Goal: Contribute content: Contribute content

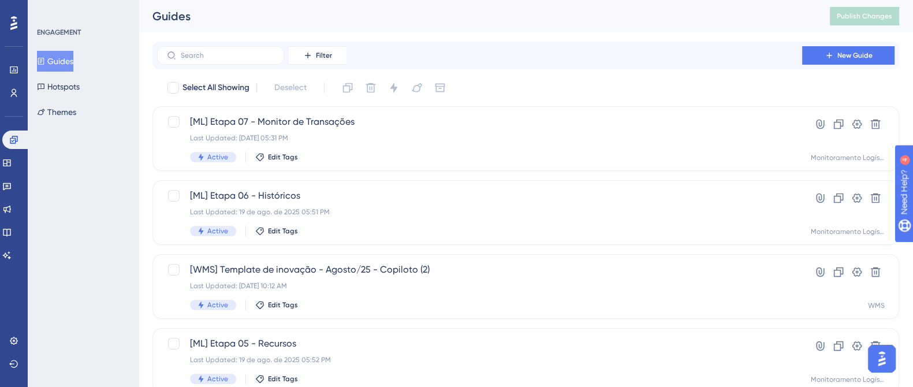
click at [65, 61] on button "Guides" at bounding box center [55, 61] width 36 height 21
click at [307, 59] on icon at bounding box center [307, 55] width 9 height 9
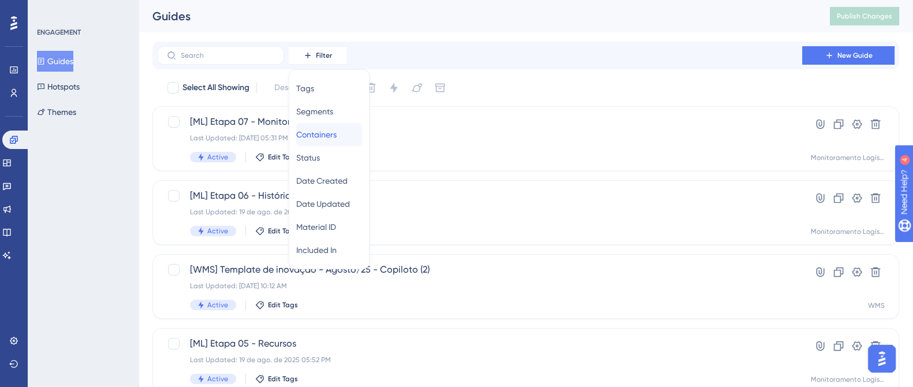
click at [337, 135] on span "Containers" at bounding box center [316, 135] width 40 height 14
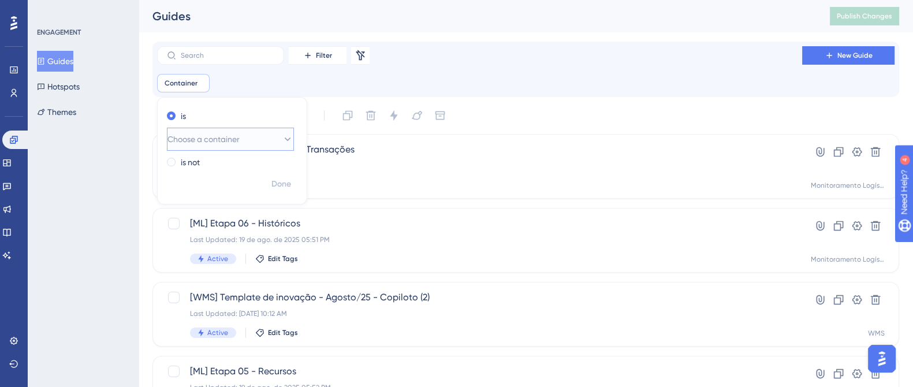
click at [282, 144] on icon at bounding box center [288, 139] width 12 height 12
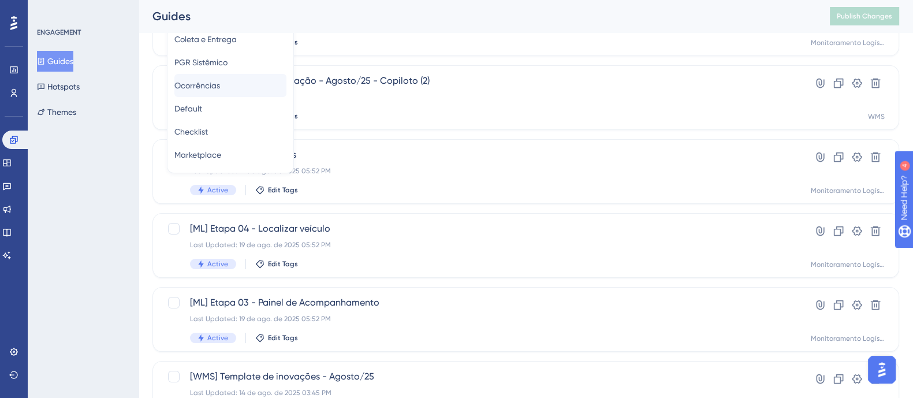
scroll to position [72, 0]
click at [230, 101] on span "Portal Logístico" at bounding box center [202, 106] width 56 height 14
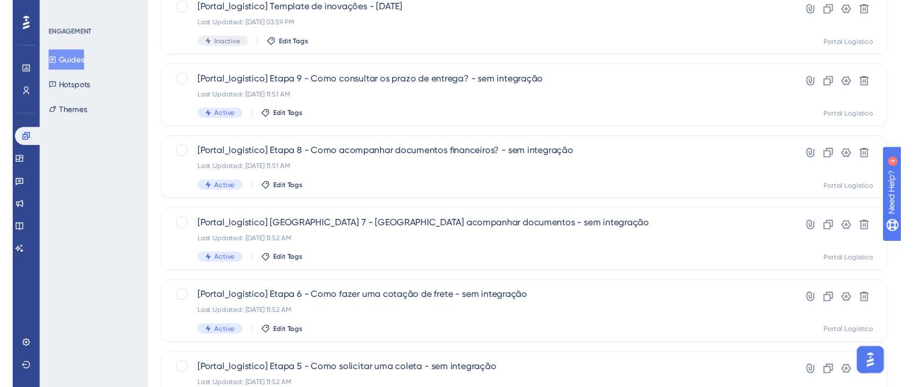
scroll to position [0, 0]
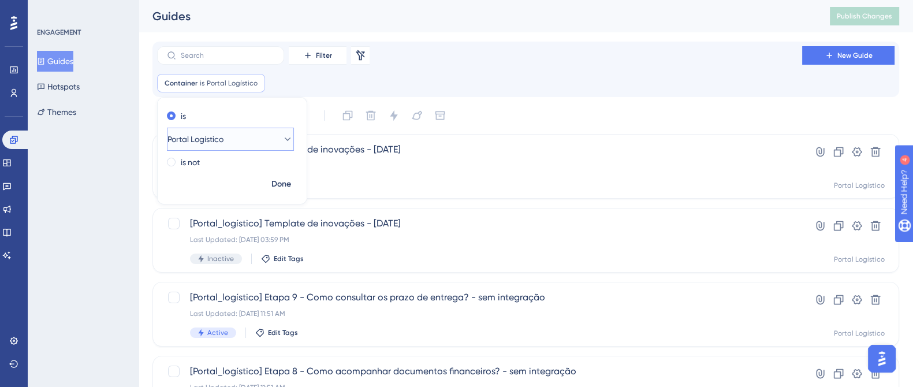
click at [270, 140] on button "Portal Logístico" at bounding box center [230, 139] width 127 height 23
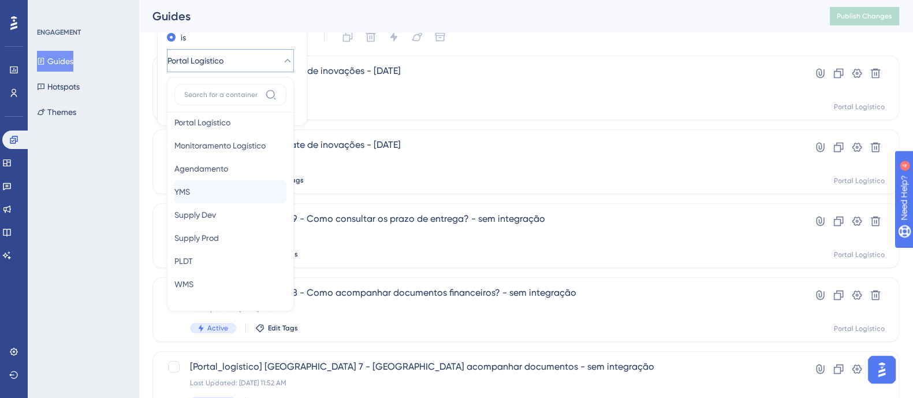
scroll to position [214, 0]
click at [211, 232] on div "PLDT PLDT" at bounding box center [230, 240] width 112 height 23
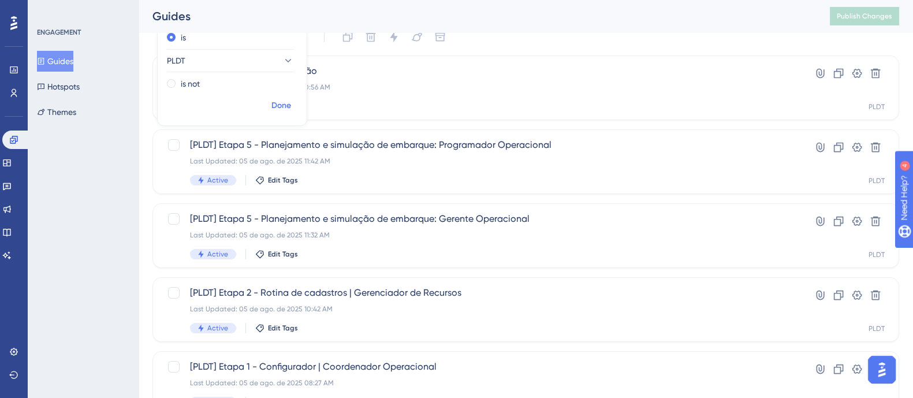
click at [280, 99] on span "Done" at bounding box center [281, 106] width 20 height 14
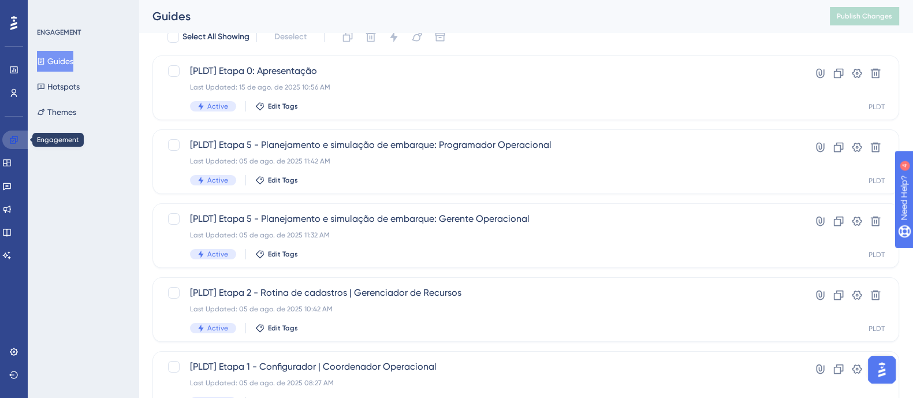
click at [2, 137] on link at bounding box center [16, 140] width 28 height 18
click at [9, 137] on link at bounding box center [16, 140] width 28 height 18
click at [7, 160] on link at bounding box center [6, 163] width 9 height 18
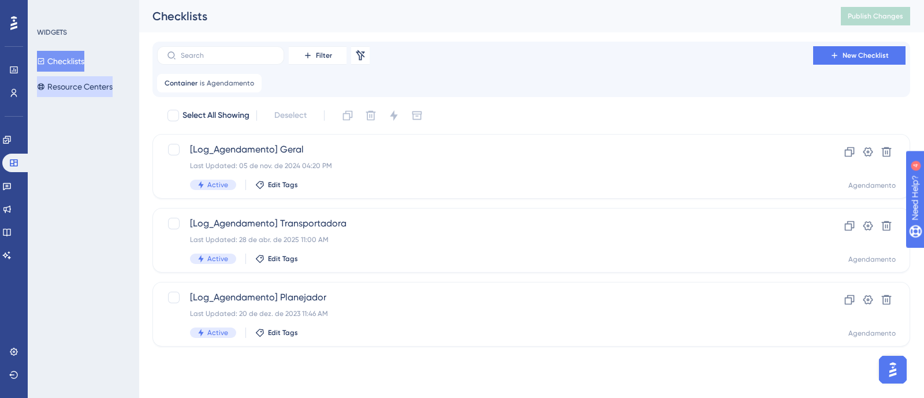
click at [94, 81] on button "Resource Centers" at bounding box center [75, 86] width 76 height 21
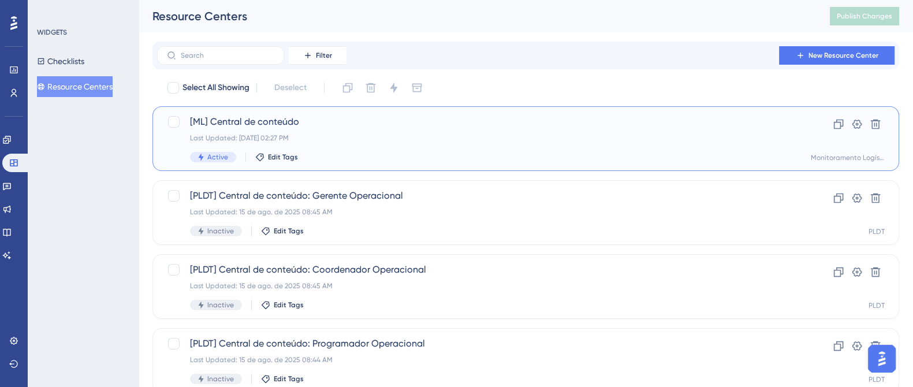
click at [455, 152] on div "Active Edit Tags" at bounding box center [479, 157] width 579 height 10
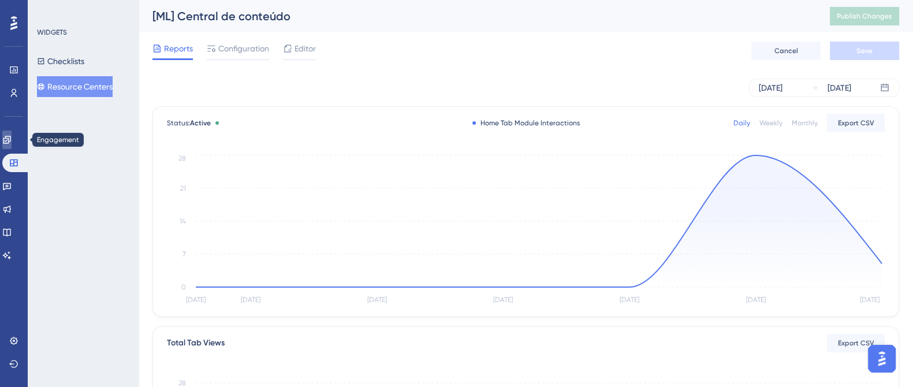
click at [12, 135] on icon at bounding box center [6, 139] width 9 height 9
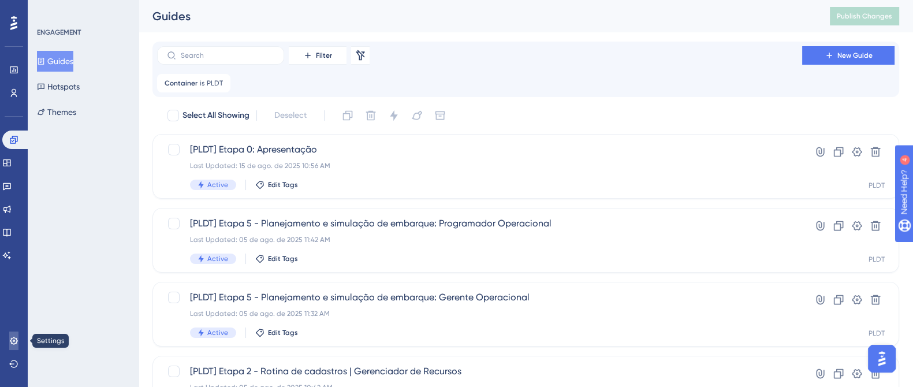
click at [9, 343] on link at bounding box center [13, 341] width 9 height 18
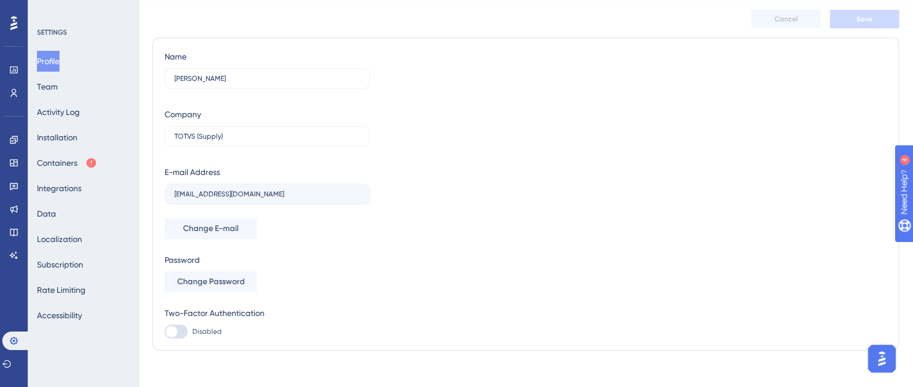
scroll to position [41, 0]
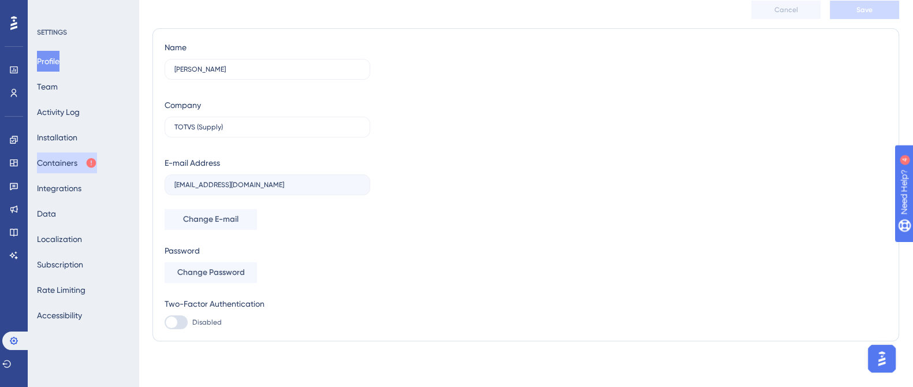
click at [90, 155] on button "Containers" at bounding box center [67, 162] width 60 height 21
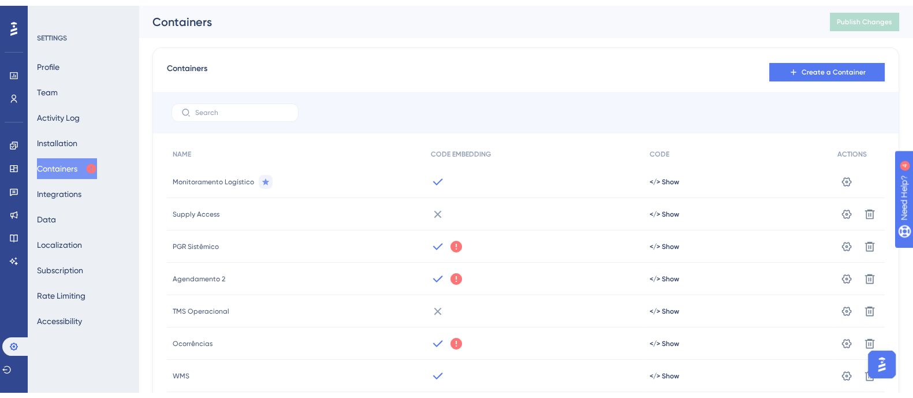
scroll to position [183, 0]
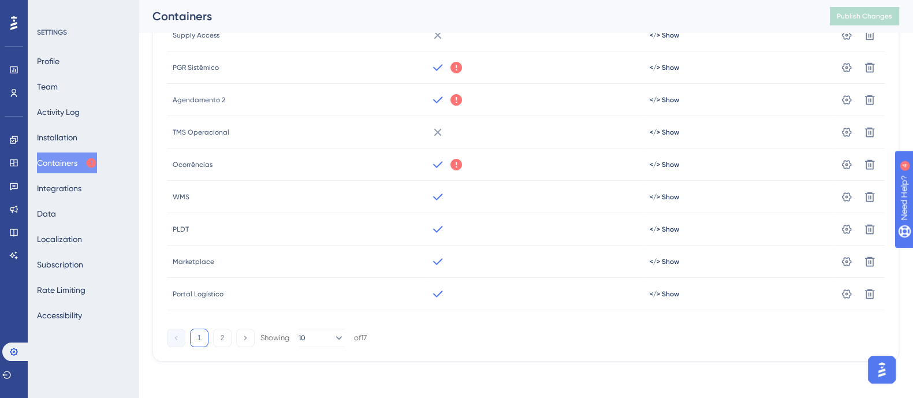
click at [64, 176] on div "Profile Team Activity Log Installation Containers Integrations Data Localizatio…" at bounding box center [84, 188] width 94 height 275
click at [78, 106] on button "Activity Log" at bounding box center [58, 112] width 43 height 21
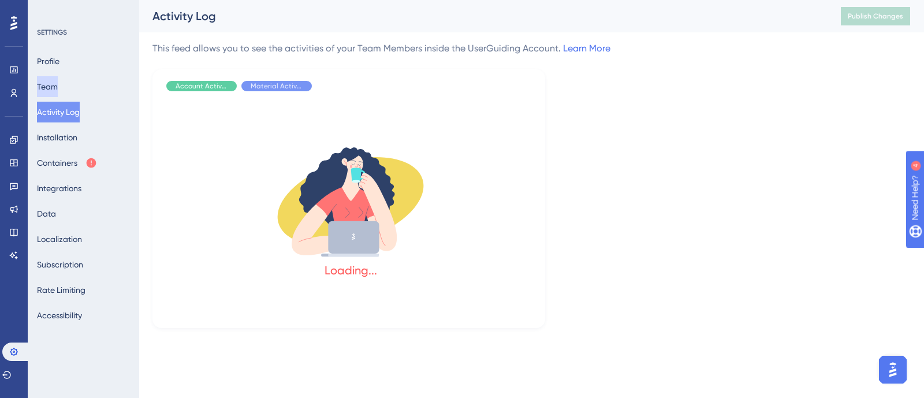
click at [58, 86] on button "Team" at bounding box center [47, 86] width 21 height 21
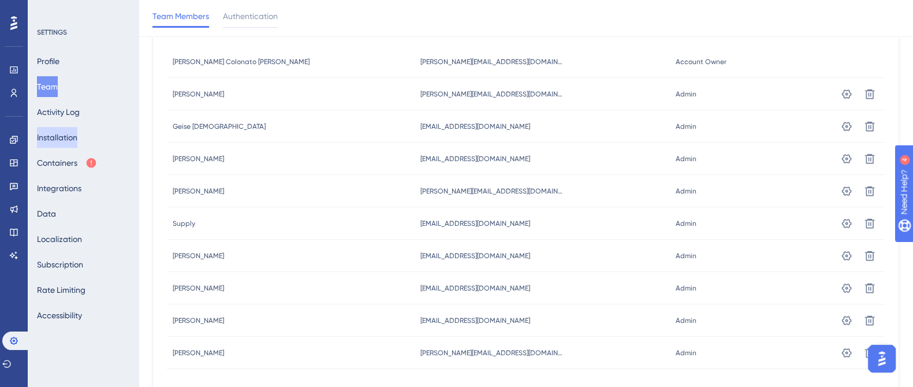
scroll to position [212, 0]
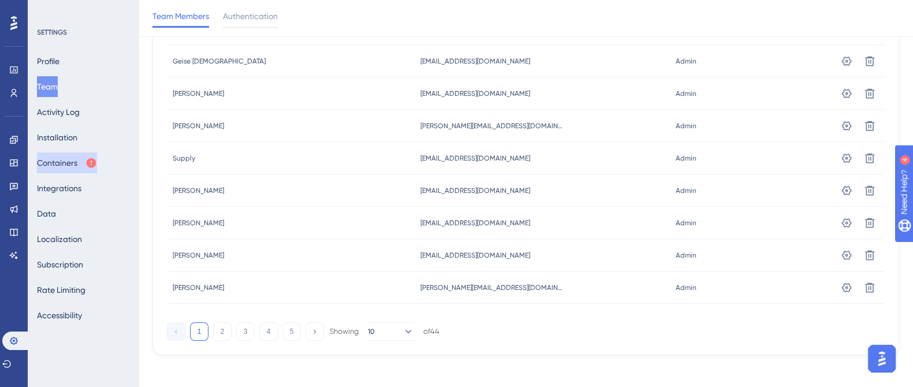
click at [63, 163] on button "Containers" at bounding box center [67, 162] width 60 height 21
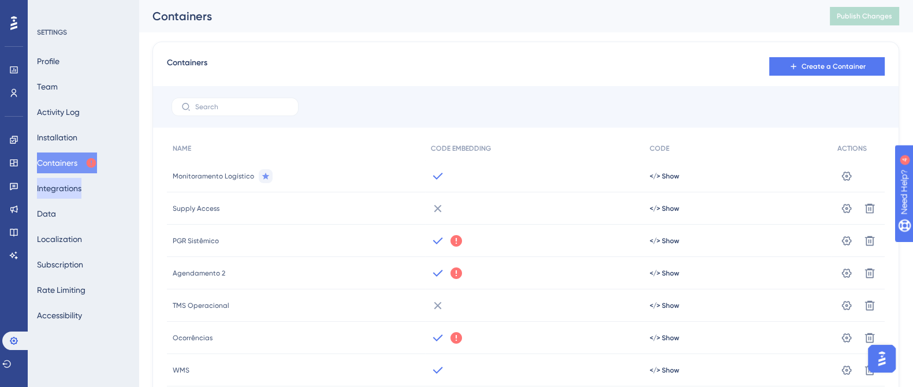
click at [65, 188] on button "Integrations" at bounding box center [59, 188] width 44 height 21
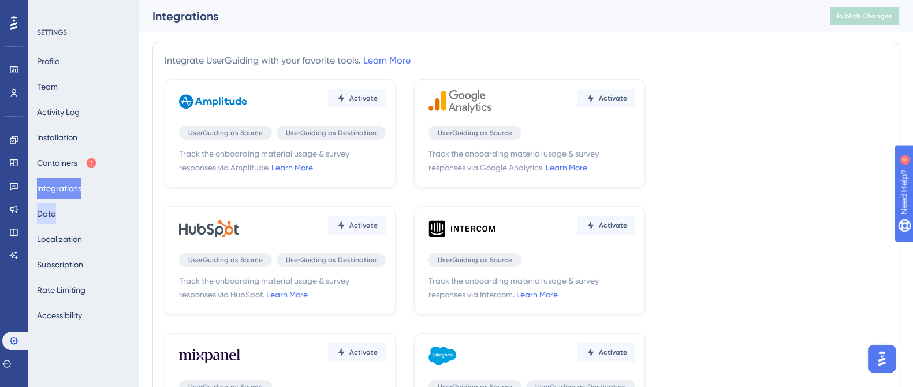
click at [54, 209] on button "Data" at bounding box center [46, 213] width 19 height 21
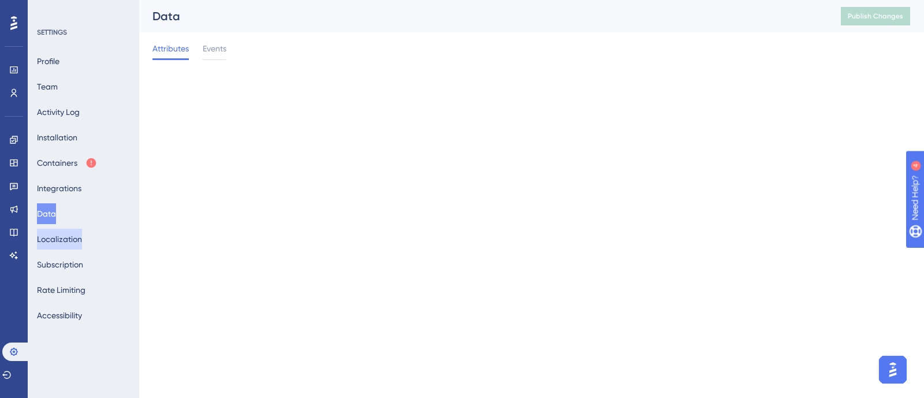
click at [66, 241] on button "Localization" at bounding box center [59, 239] width 45 height 21
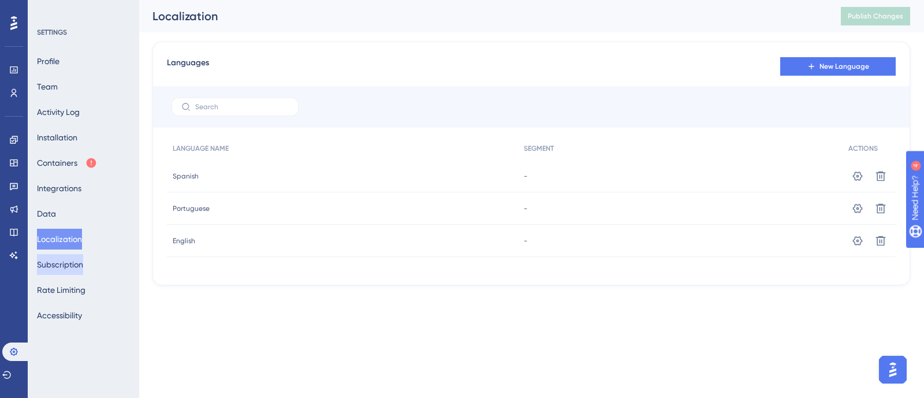
click at [80, 264] on button "Subscription" at bounding box center [60, 264] width 46 height 21
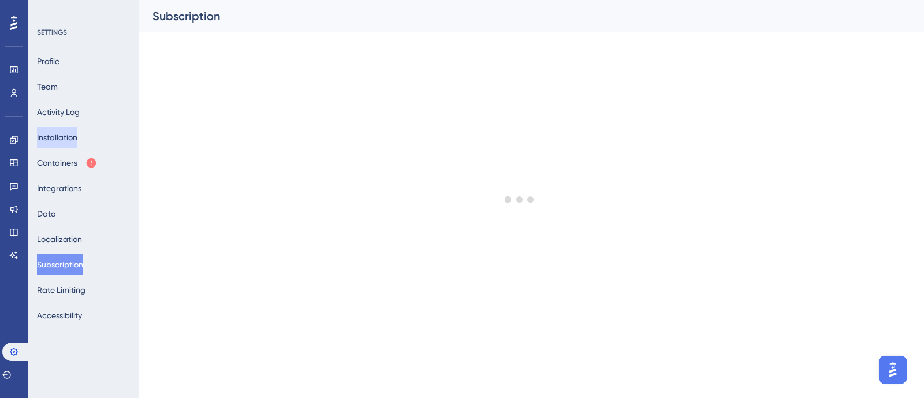
click at [76, 136] on button "Installation" at bounding box center [57, 137] width 40 height 21
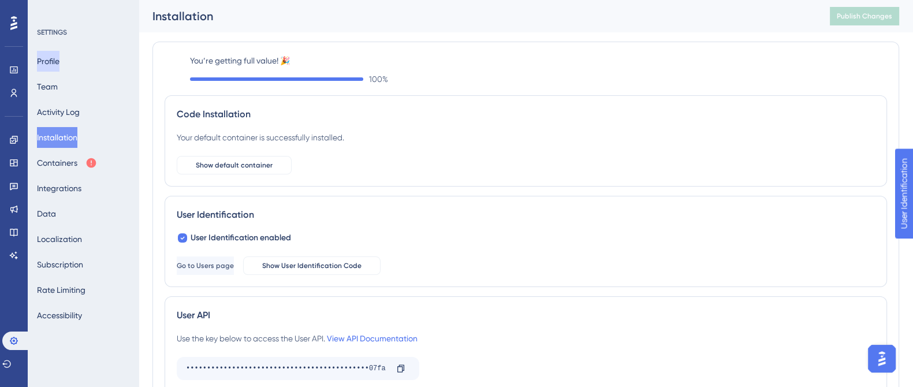
click at [59, 64] on button "Profile" at bounding box center [48, 61] width 23 height 21
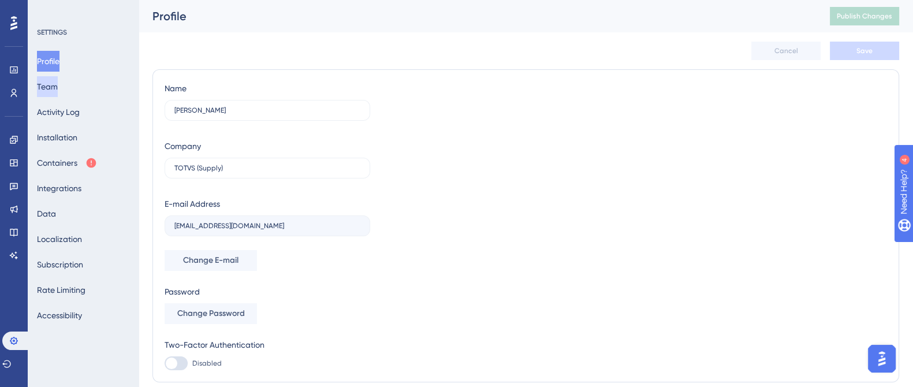
click at [58, 85] on button "Team" at bounding box center [47, 86] width 21 height 21
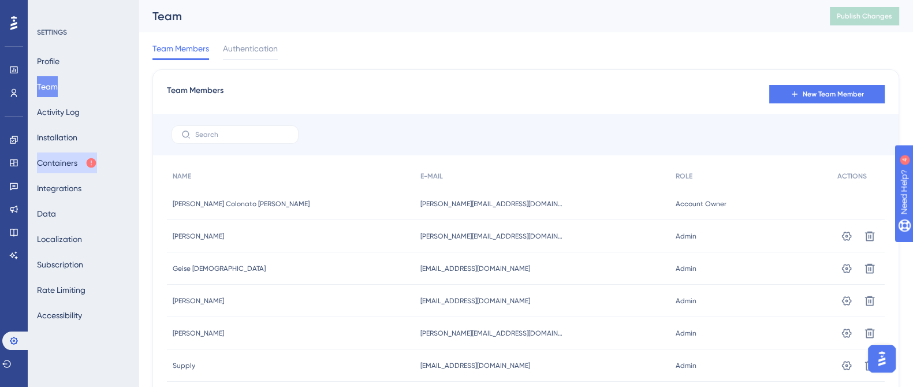
click at [78, 166] on button "Containers" at bounding box center [67, 162] width 60 height 21
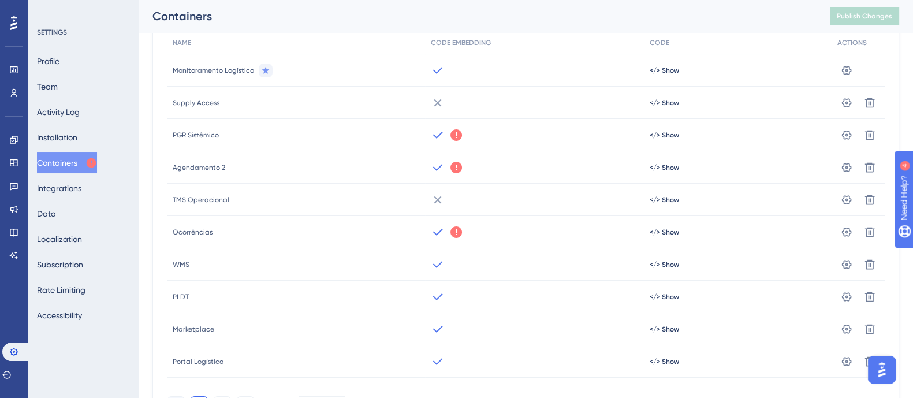
scroll to position [183, 0]
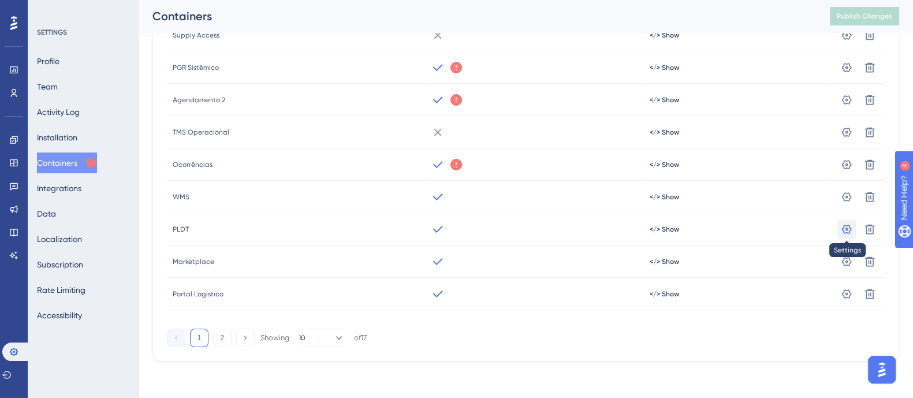
click at [844, 9] on icon at bounding box center [847, 3] width 12 height 12
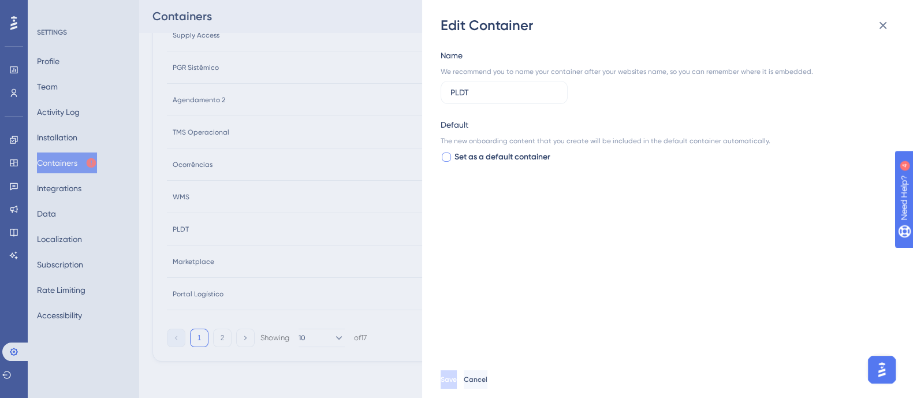
click at [493, 159] on span "Set as a default container" at bounding box center [503, 157] width 96 height 14
checkbox input "true"
click at [459, 371] on button "Save" at bounding box center [450, 379] width 18 height 18
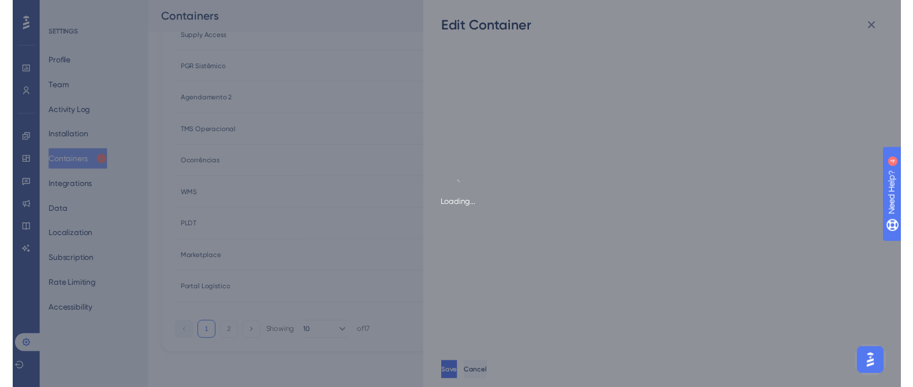
scroll to position [0, 0]
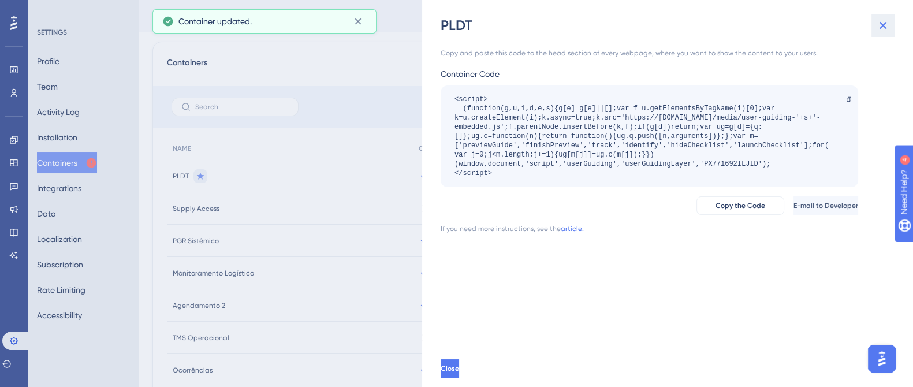
click at [881, 25] on icon at bounding box center [883, 25] width 14 height 14
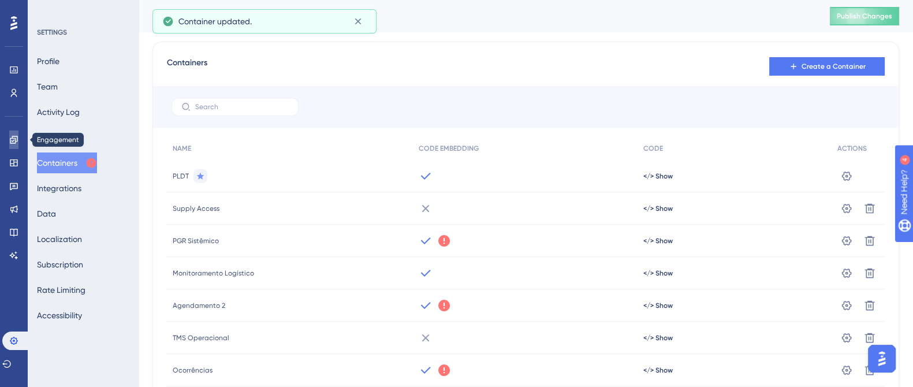
click at [14, 135] on icon at bounding box center [13, 139] width 9 height 9
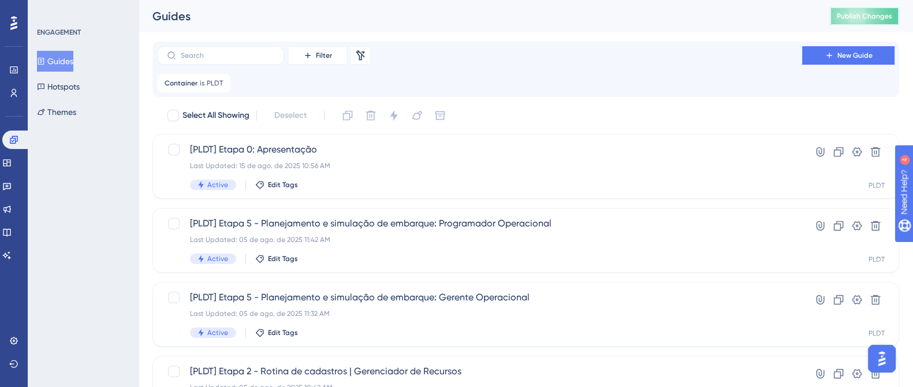
click at [872, 10] on button "Publish Changes" at bounding box center [864, 16] width 69 height 18
click at [825, 55] on icon at bounding box center [829, 55] width 9 height 9
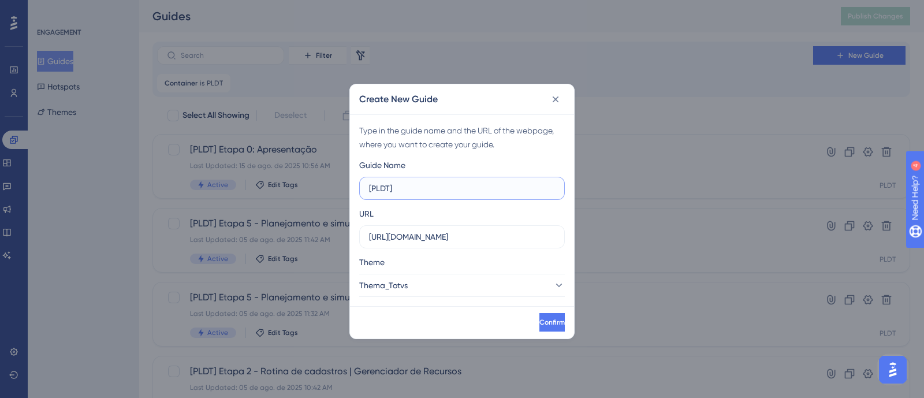
click at [419, 183] on input "[PLDT]" at bounding box center [462, 188] width 186 height 13
paste input "Gerenciador de recursos"
type input "[PLDT] Gerenciador de recursos"
click at [441, 236] on input "[URL][DOMAIN_NAME]" at bounding box center [462, 236] width 186 height 13
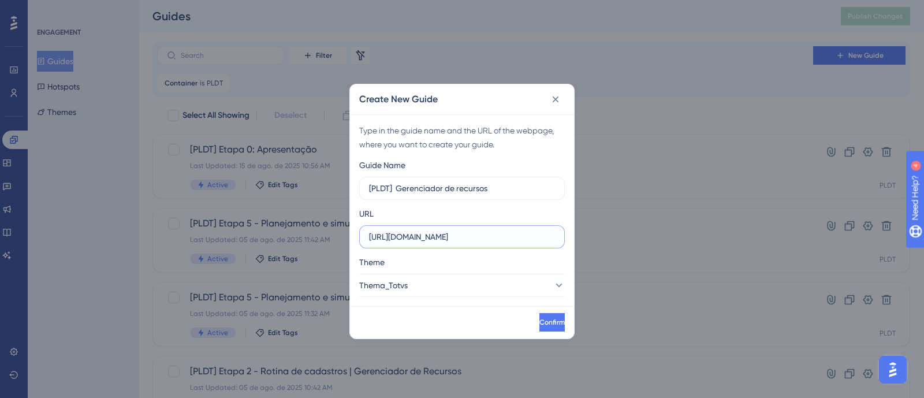
click at [441, 236] on input "[URL][DOMAIN_NAME]" at bounding box center [462, 236] width 186 height 13
paste input "[DOMAIN_NAME][URL]"
drag, startPoint x: 379, startPoint y: 235, endPoint x: 585, endPoint y: 235, distance: 205.6
click at [595, 235] on div "Create New Guide Type in the guide name and the URL of the webpage, where you w…" at bounding box center [462, 199] width 924 height 398
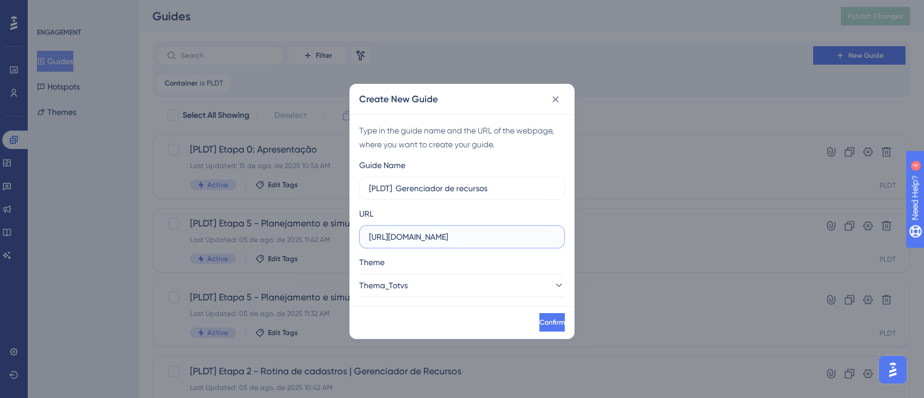
scroll to position [0, 0]
drag, startPoint x: 519, startPoint y: 237, endPoint x: 350, endPoint y: 229, distance: 168.9
click at [350, 229] on div "Type in the guide name and the URL of the webpage, where you want to create you…" at bounding box center [462, 210] width 224 height 192
type input "[URL][DOMAIN_NAME]"
click at [462, 245] on label "[URL][DOMAIN_NAME]" at bounding box center [462, 236] width 206 height 23
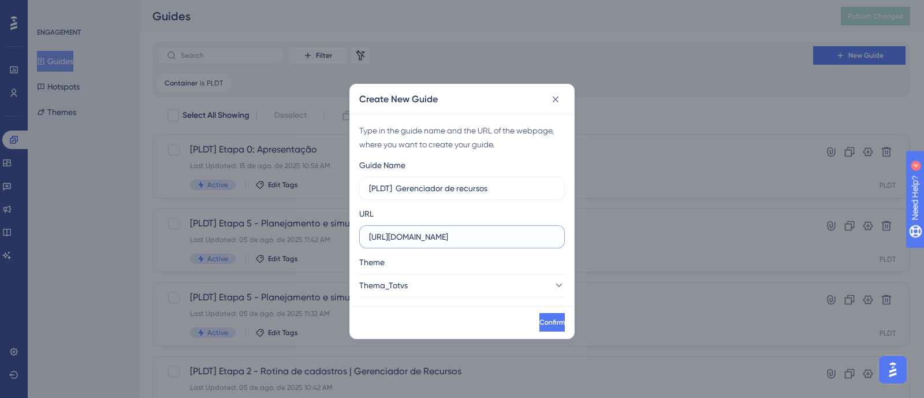
click at [462, 243] on input "[URL][DOMAIN_NAME]" at bounding box center [462, 236] width 186 height 13
click at [474, 239] on input "[URL][DOMAIN_NAME]" at bounding box center [462, 236] width 186 height 13
drag, startPoint x: 483, startPoint y: 236, endPoint x: 577, endPoint y: 242, distance: 94.4
click at [577, 242] on div "Create New Guide Type in the guide name and the URL of the webpage, where you w…" at bounding box center [462, 199] width 924 height 398
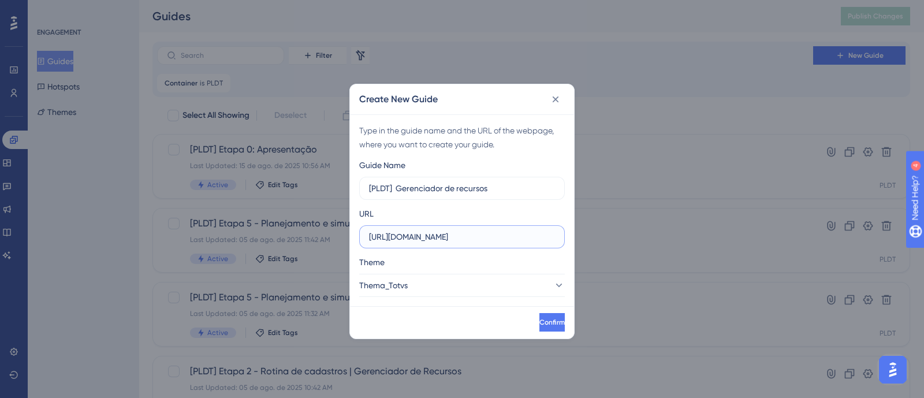
drag, startPoint x: 550, startPoint y: 233, endPoint x: 563, endPoint y: 234, distance: 13.3
click at [563, 234] on label "[URL][DOMAIN_NAME]" at bounding box center [462, 236] width 206 height 23
click at [538, 321] on span "Confirm" at bounding box center [550, 322] width 25 height 9
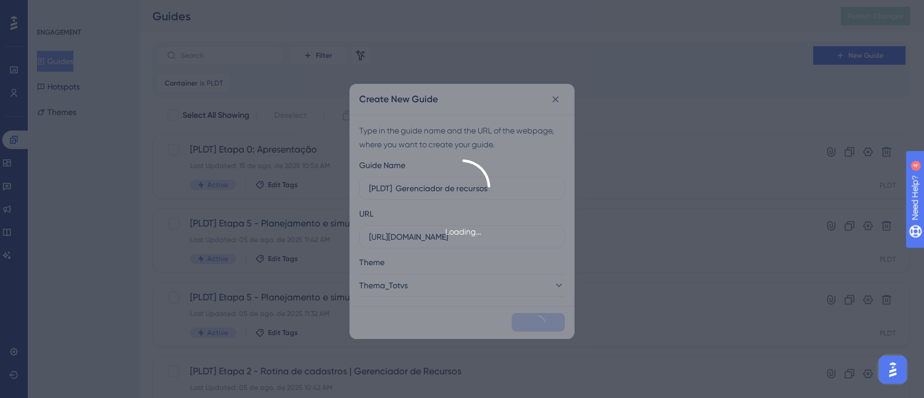
scroll to position [0, 0]
